Goal: Task Accomplishment & Management: Use online tool/utility

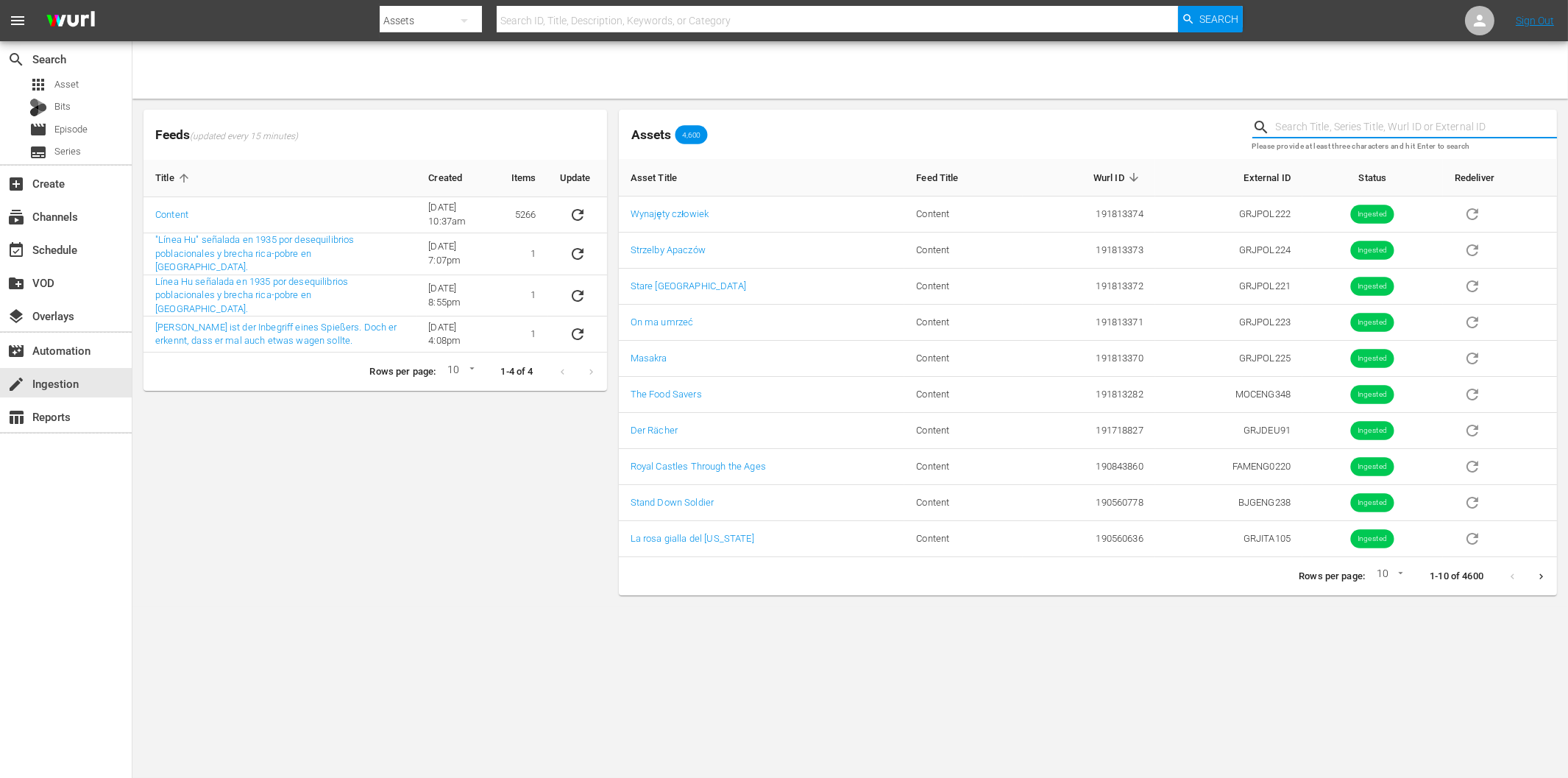
click at [1317, 119] on input "text" at bounding box center [1416, 127] width 281 height 22
paste input "Habsburg und die Windsors"
type input "Habsburg und die Windsors"
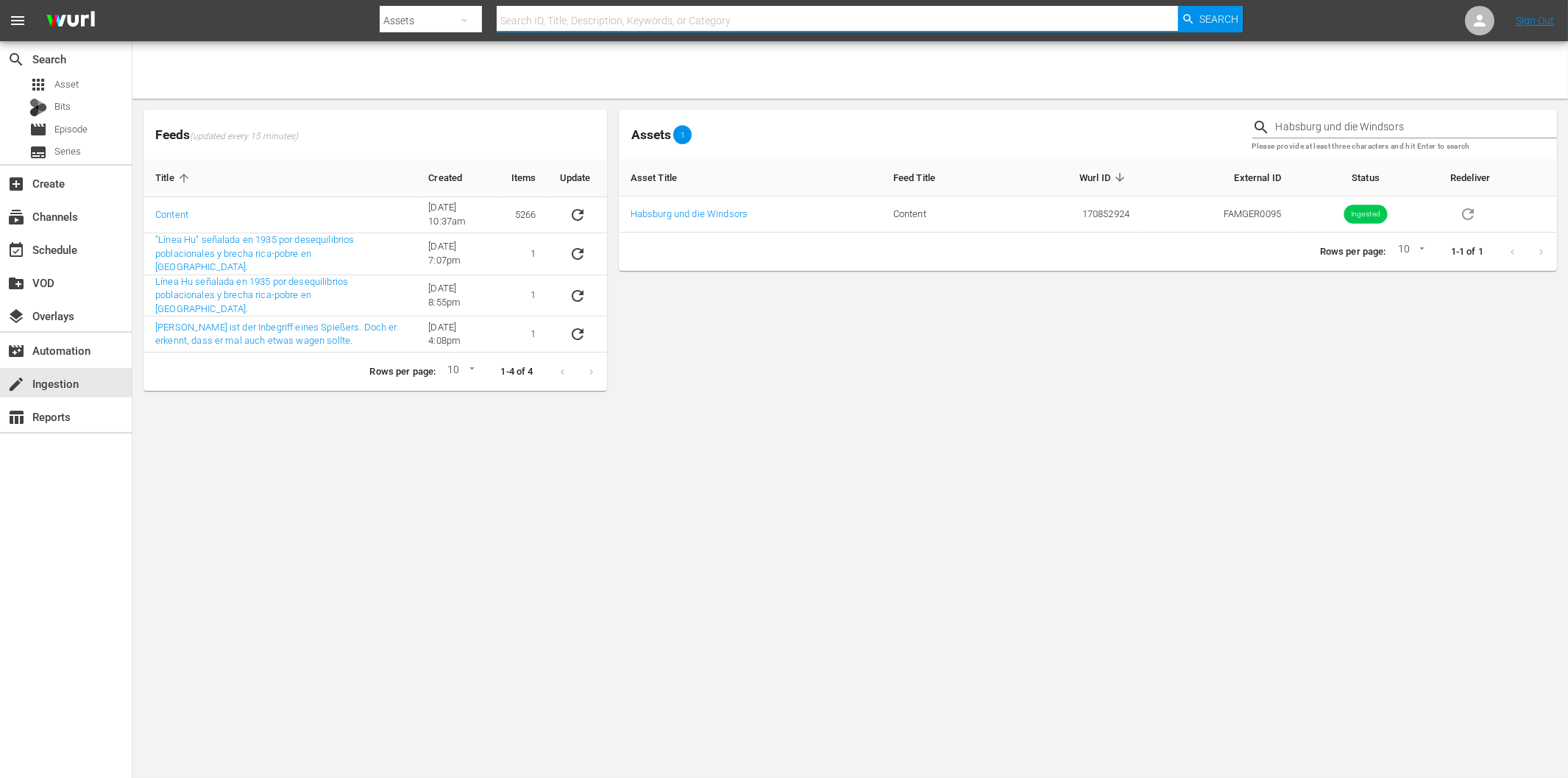
click at [550, 18] on input "text" at bounding box center [836, 20] width 681 height 35
paste input "Habsburg und die Windsors"
type input "Habsburg und die Windsors"
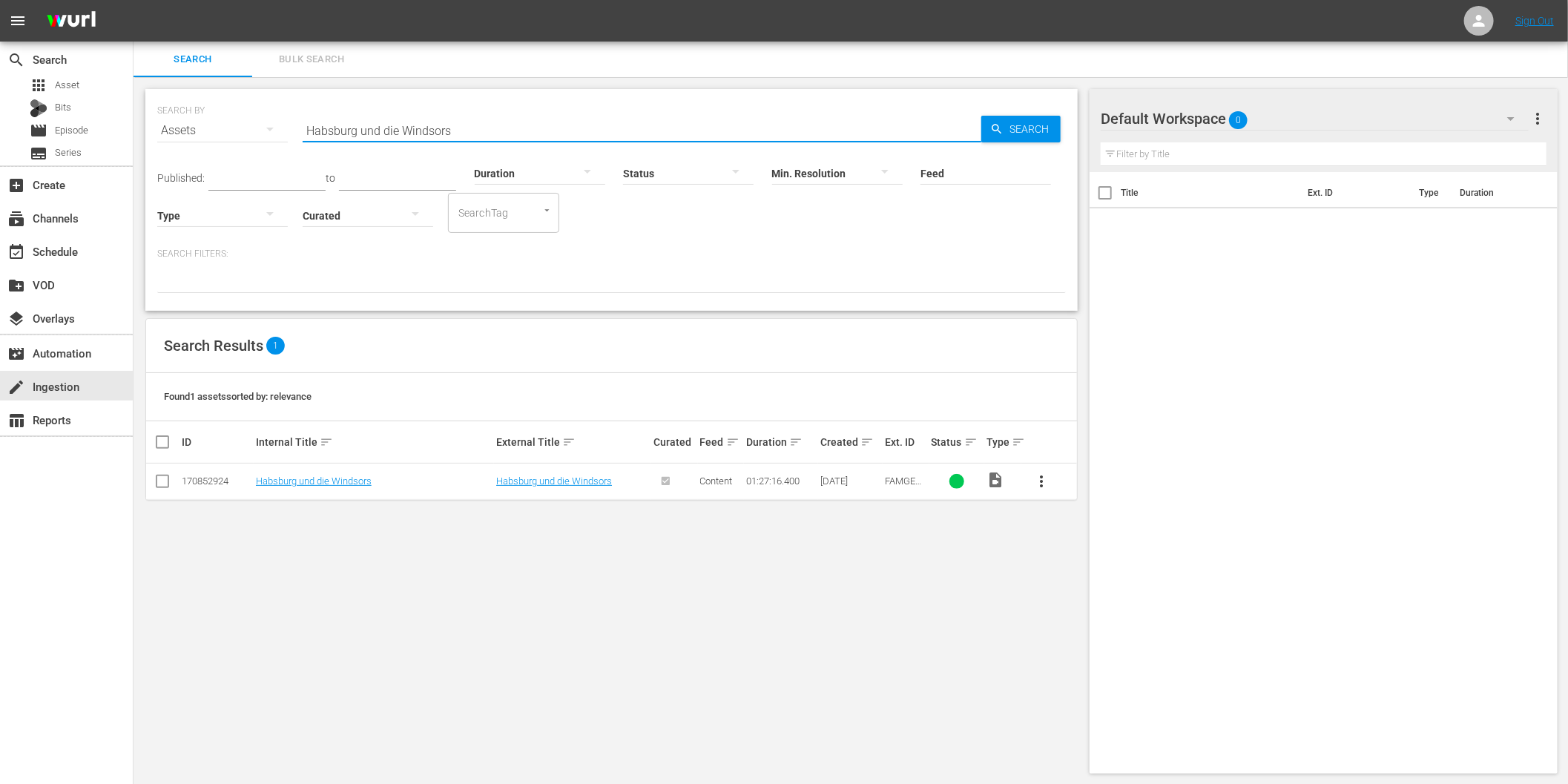
click at [469, 127] on input "Habsburg und die Windsors" at bounding box center [642, 130] width 679 height 35
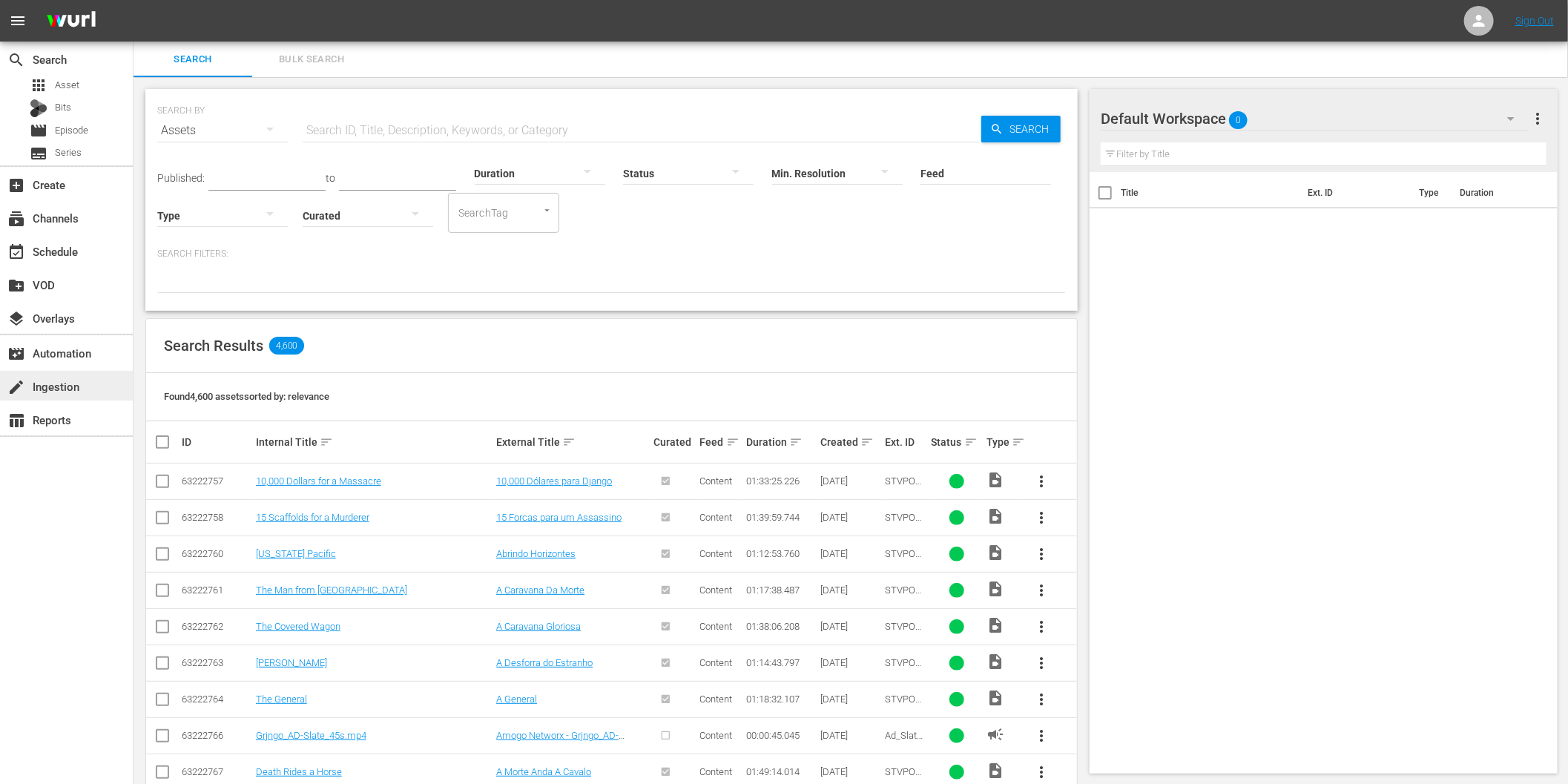
click at [68, 388] on div "create Ingestion" at bounding box center [42, 383] width 83 height 13
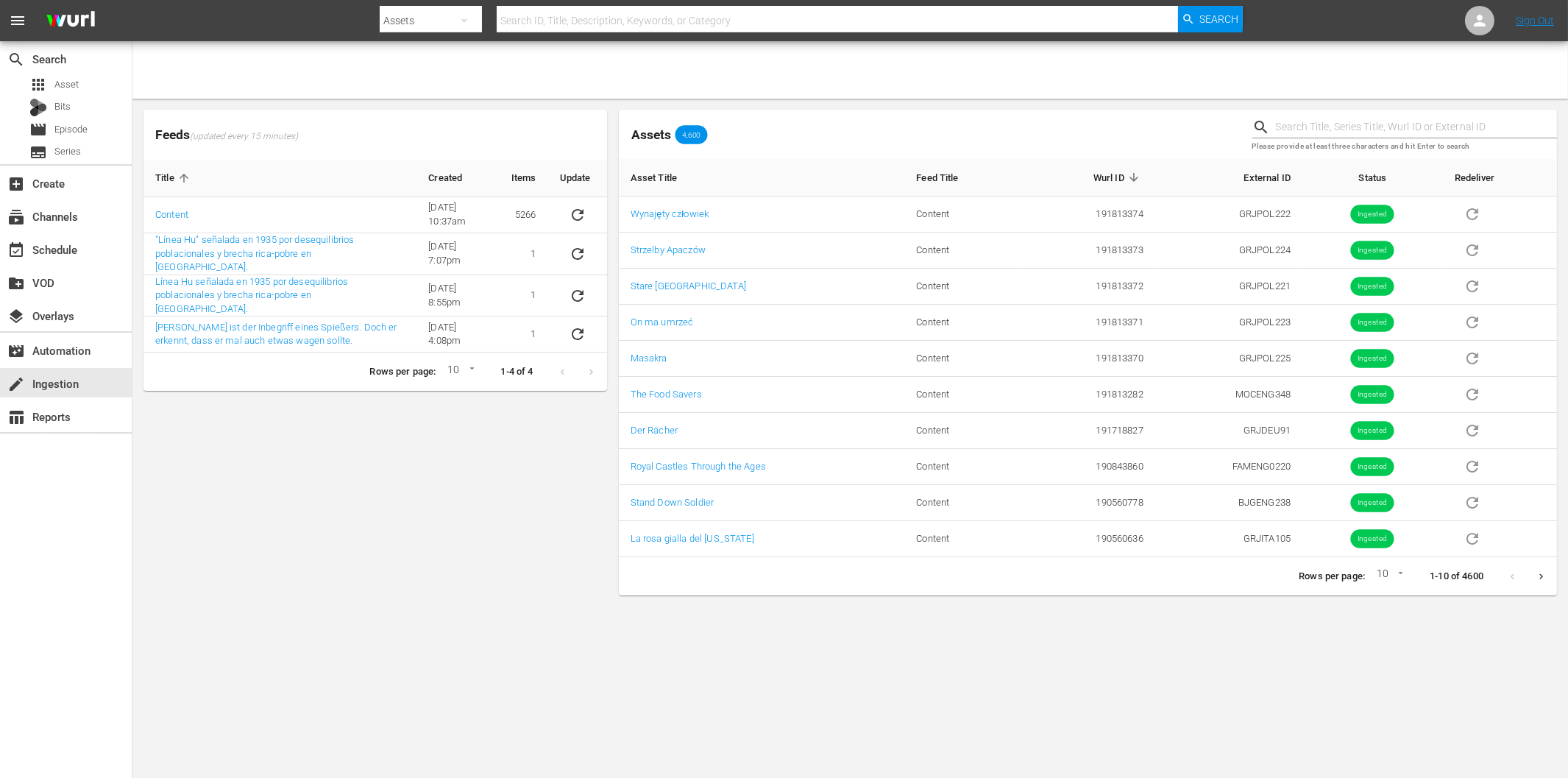
click at [1303, 130] on input "text" at bounding box center [1416, 127] width 281 height 22
paste input "FAMGER0095"
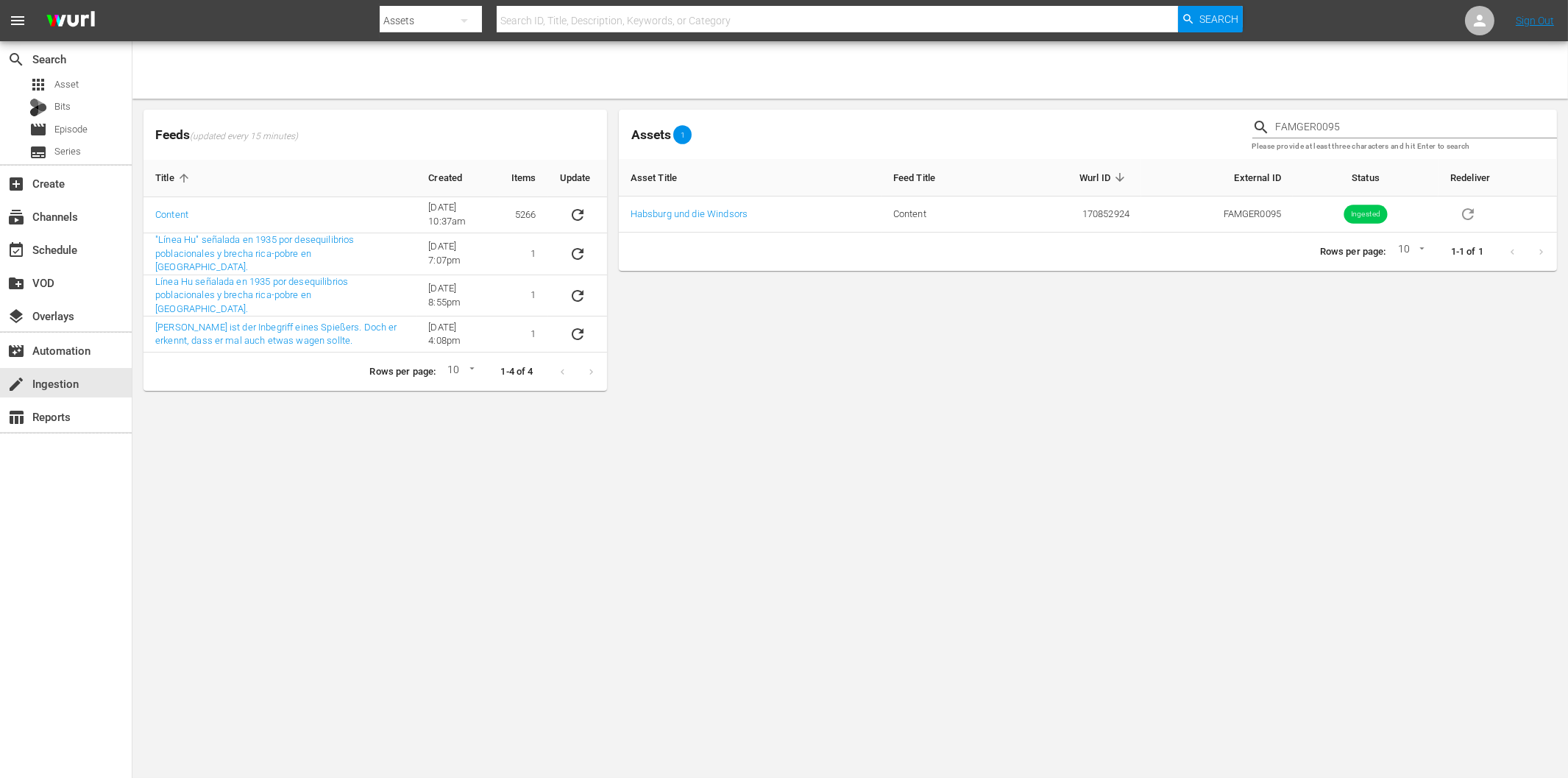
click at [1341, 126] on input "FAMGER0095" at bounding box center [1416, 127] width 281 height 22
paste input "6"
click at [1393, 116] on input "FAMGER0096" at bounding box center [1416, 127] width 281 height 22
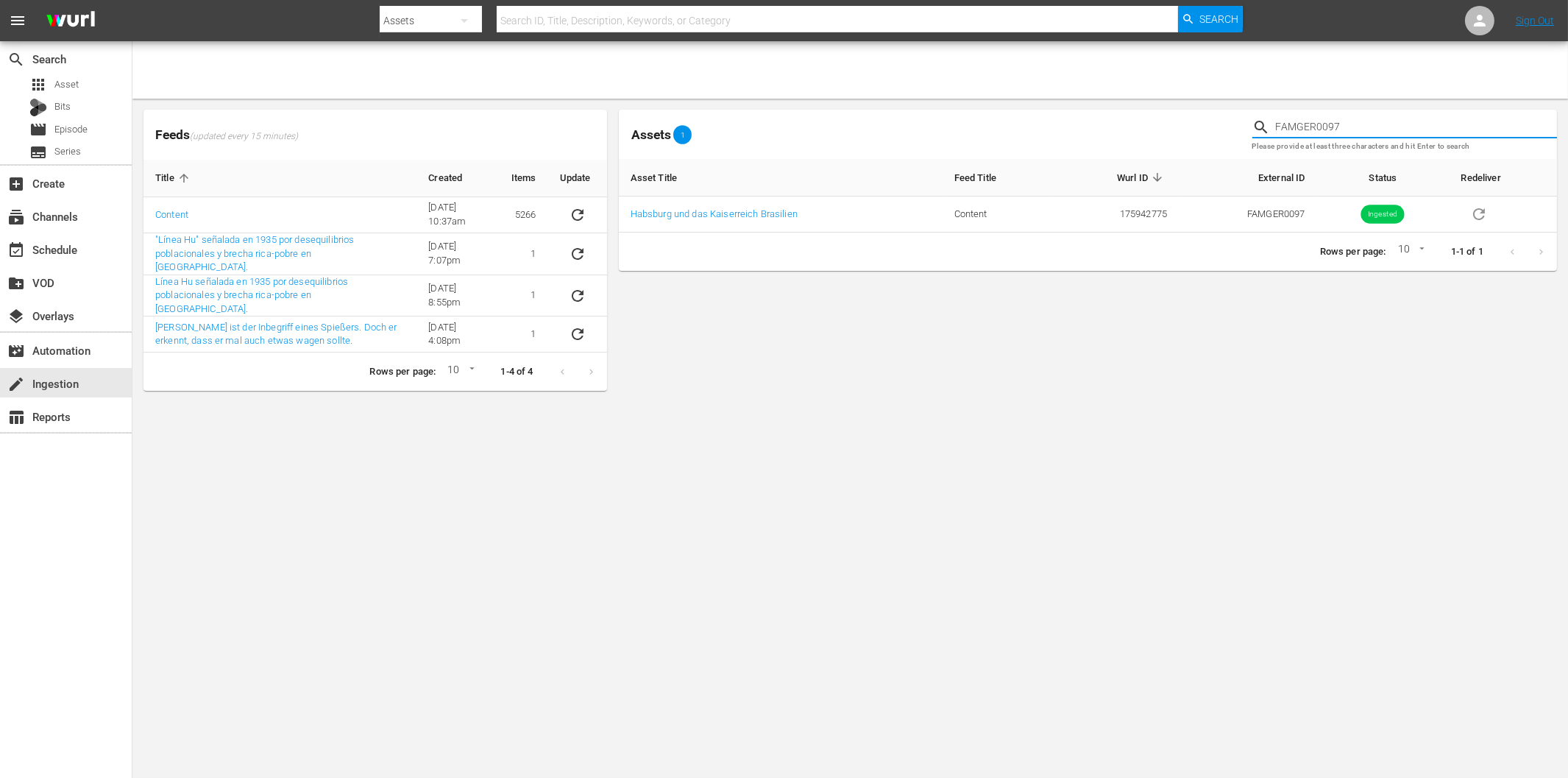
click at [1395, 116] on input "FAMGER0097" at bounding box center [1416, 127] width 281 height 22
click at [1408, 116] on input "FAMGER0098" at bounding box center [1416, 127] width 281 height 22
click at [1408, 116] on input "FAMGER0099" at bounding box center [1416, 127] width 281 height 22
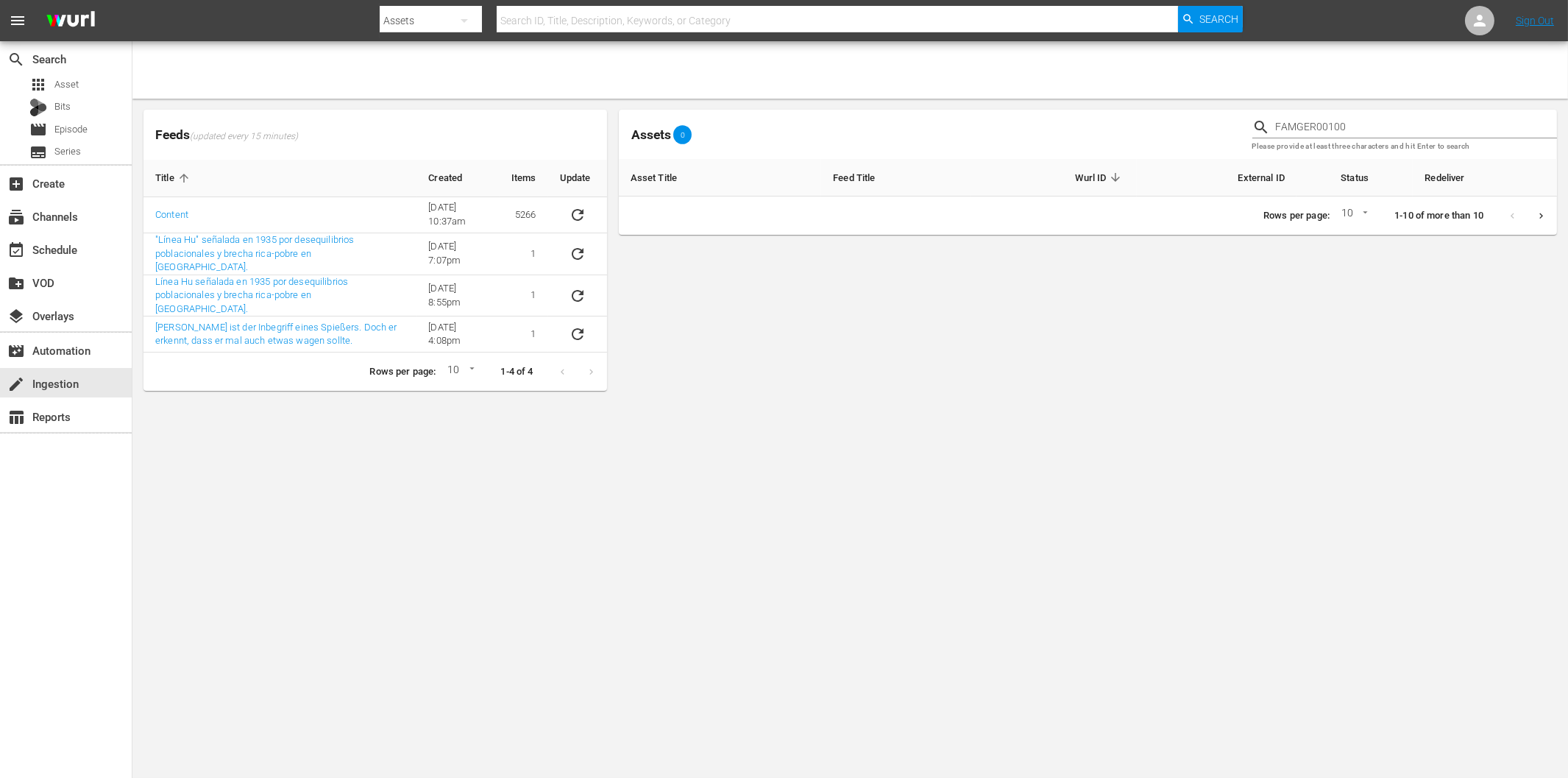
click at [1328, 127] on input "FAMGER00100" at bounding box center [1416, 127] width 281 height 22
click at [1364, 123] on input "FAMGER0100" at bounding box center [1416, 127] width 281 height 22
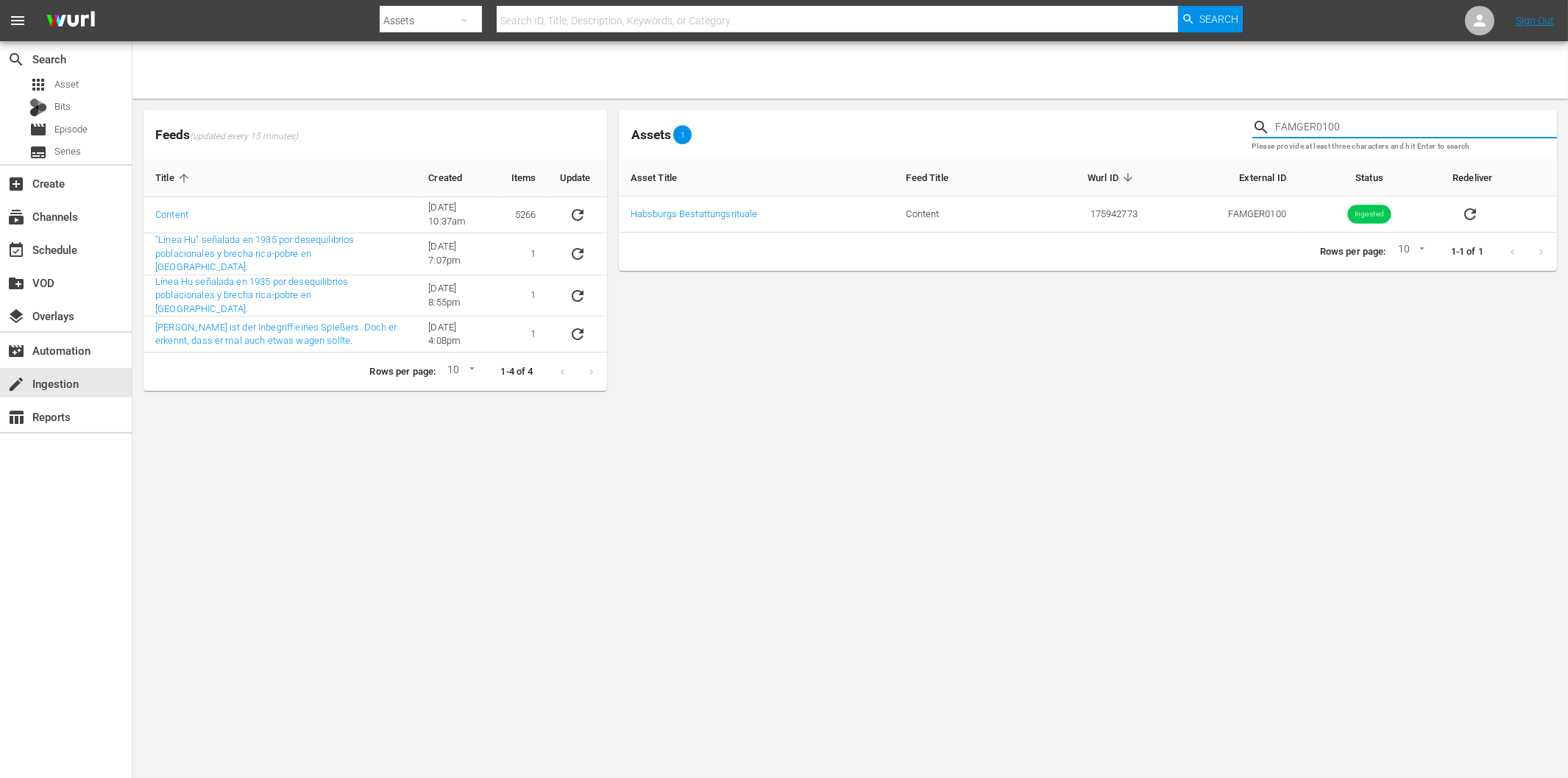
click at [1364, 122] on input "FAMGER0100" at bounding box center [1416, 127] width 281 height 22
type input "FAMGER0101"
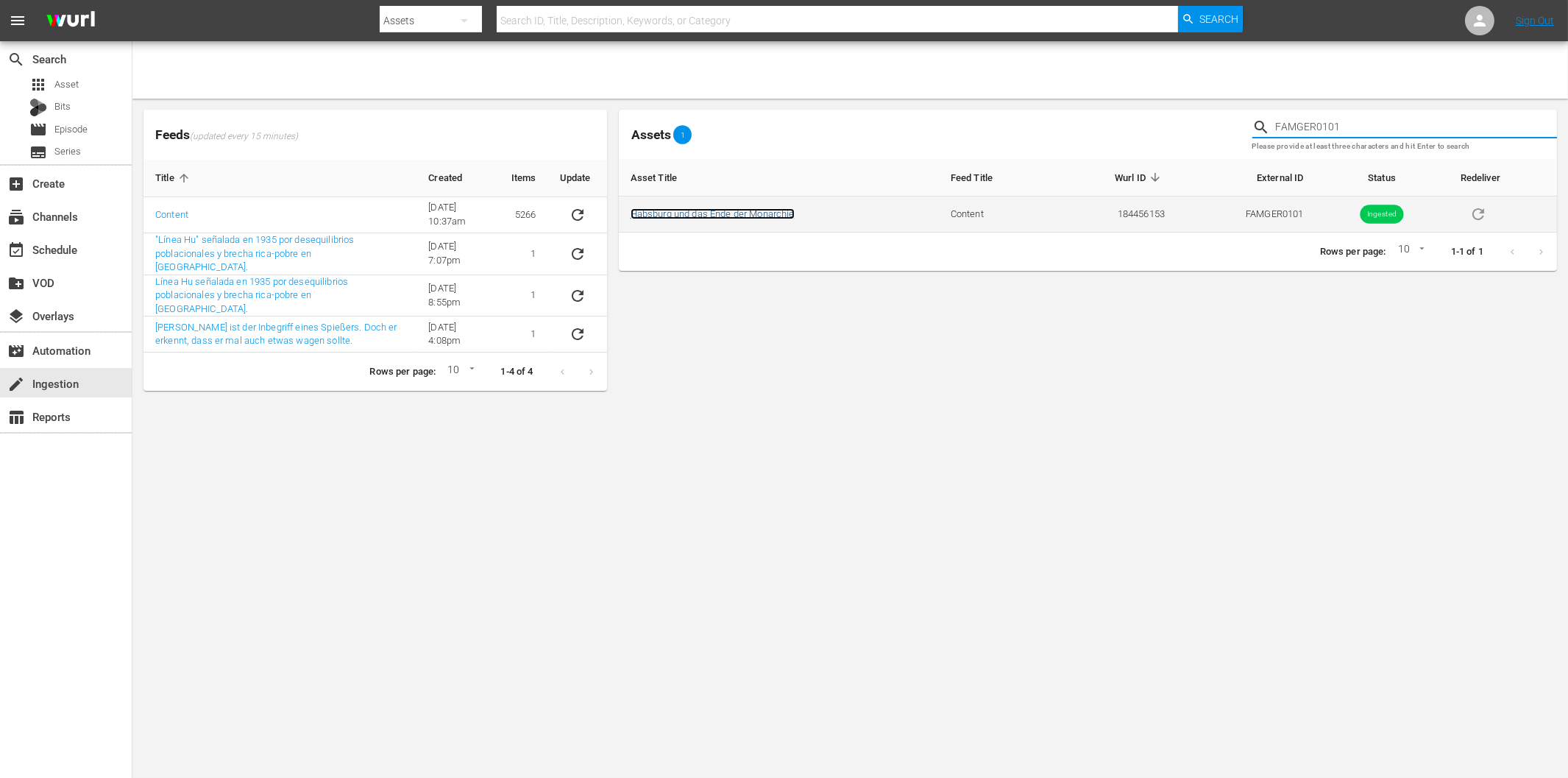
click at [722, 216] on link "Habsburg und das Ende der Monarchie" at bounding box center [712, 214] width 164 height 11
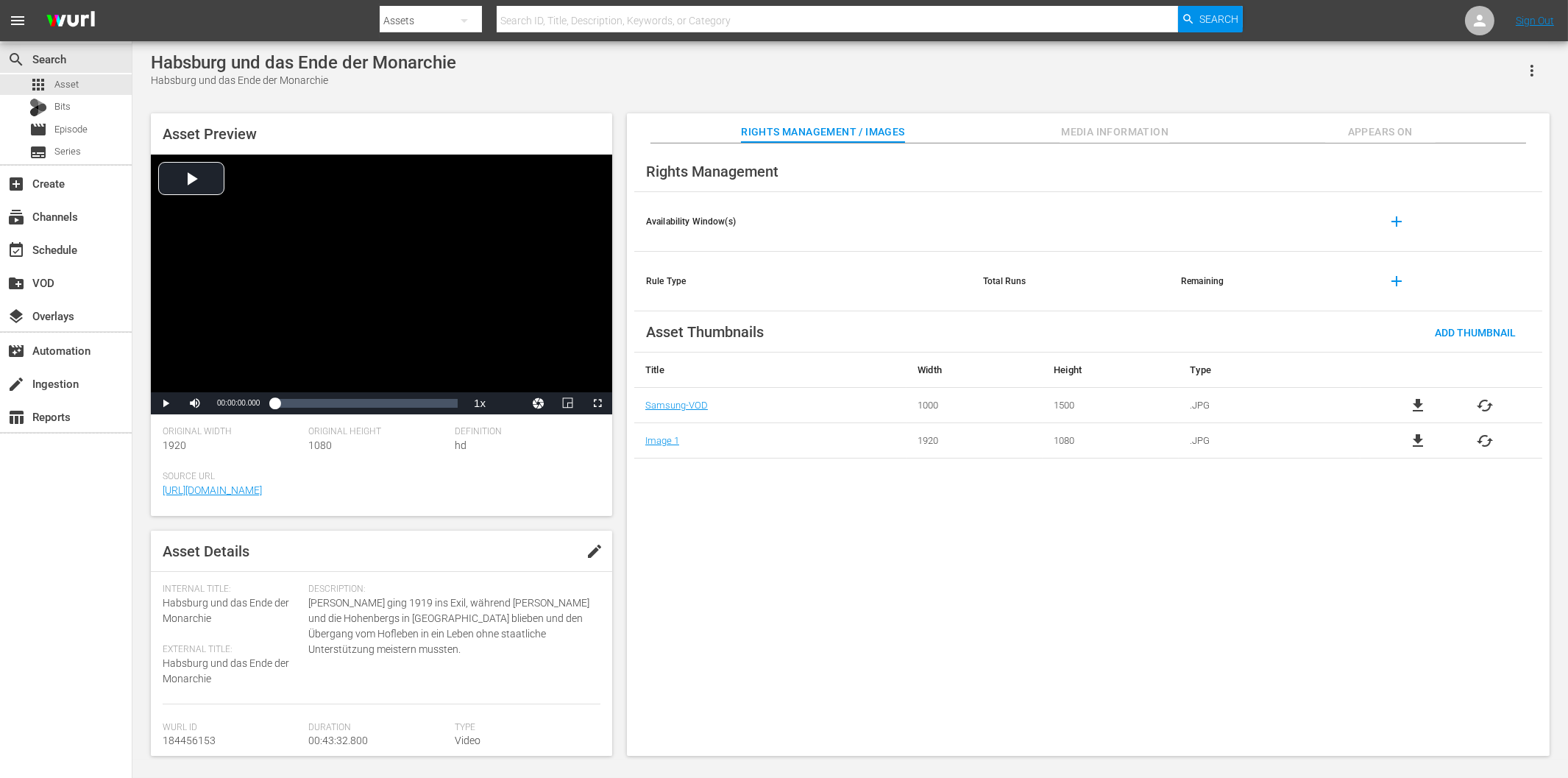
click at [96, 523] on div "search Search apps Asset Bits movie Episode subtitles Series add_box Create sub…" at bounding box center [66, 430] width 132 height 778
